Goal: Transaction & Acquisition: Purchase product/service

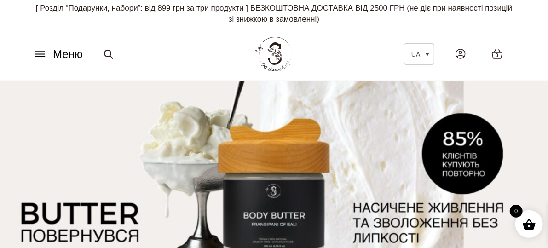
click at [54, 52] on span "Меню" at bounding box center [68, 54] width 30 height 17
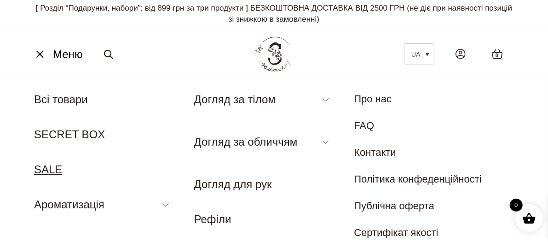
click at [56, 170] on link "SALE" at bounding box center [48, 169] width 28 height 12
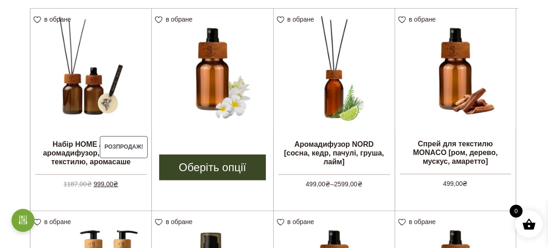
scroll to position [276, 0]
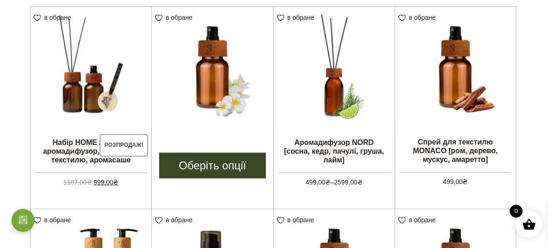
click at [257, 125] on img at bounding box center [212, 67] width 121 height 121
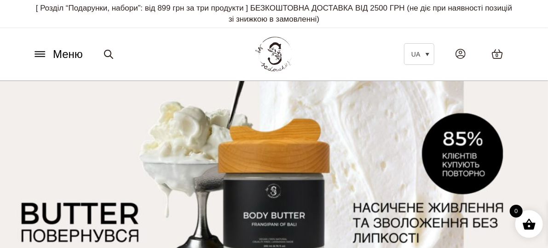
click at [37, 57] on icon at bounding box center [40, 57] width 10 height 0
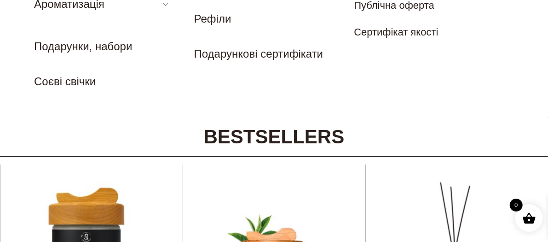
scroll to position [230, 0]
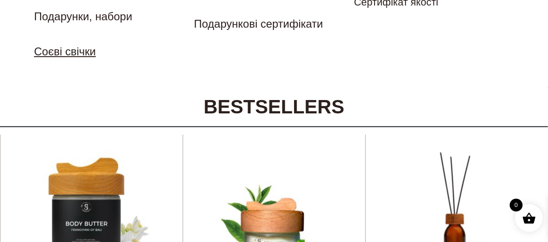
click at [77, 48] on link "Соєві свічки" at bounding box center [65, 51] width 62 height 12
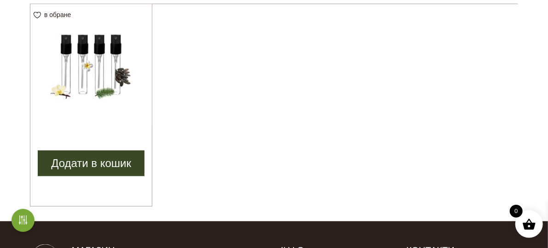
scroll to position [230, 0]
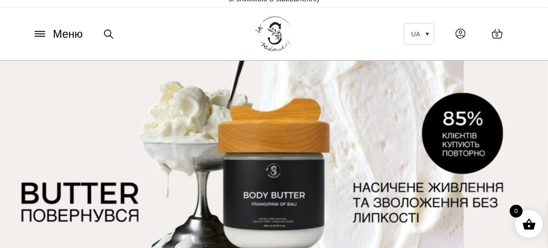
click at [39, 31] on icon at bounding box center [40, 31] width 10 height 0
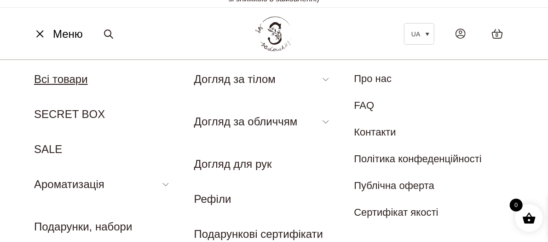
click at [73, 79] on link "Всі товари" at bounding box center [61, 79] width 54 height 12
